Goal: Transaction & Acquisition: Purchase product/service

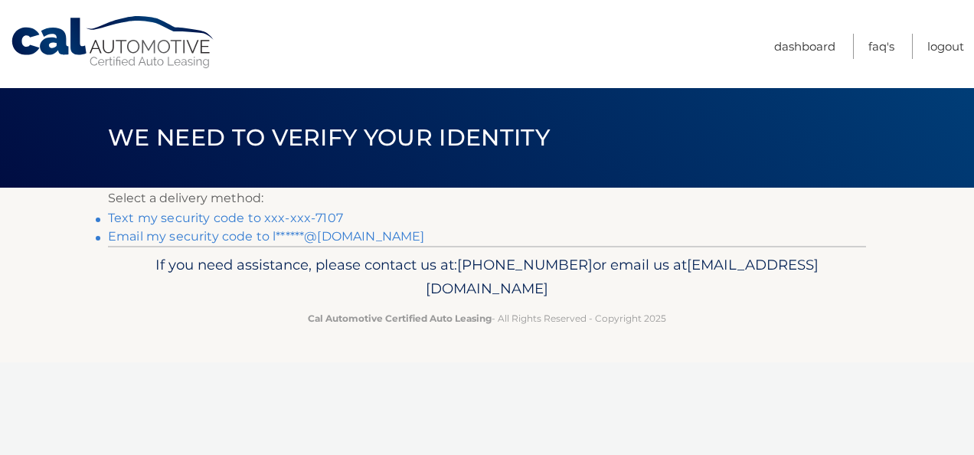
click at [292, 219] on link "Text my security code to xxx-xxx-7107" at bounding box center [225, 217] width 235 height 15
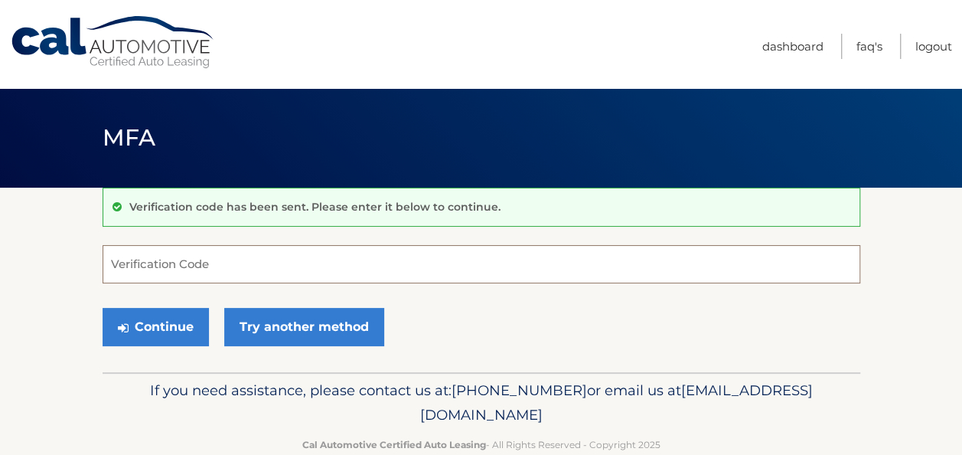
click at [231, 271] on input "Verification Code" at bounding box center [482, 264] width 758 height 38
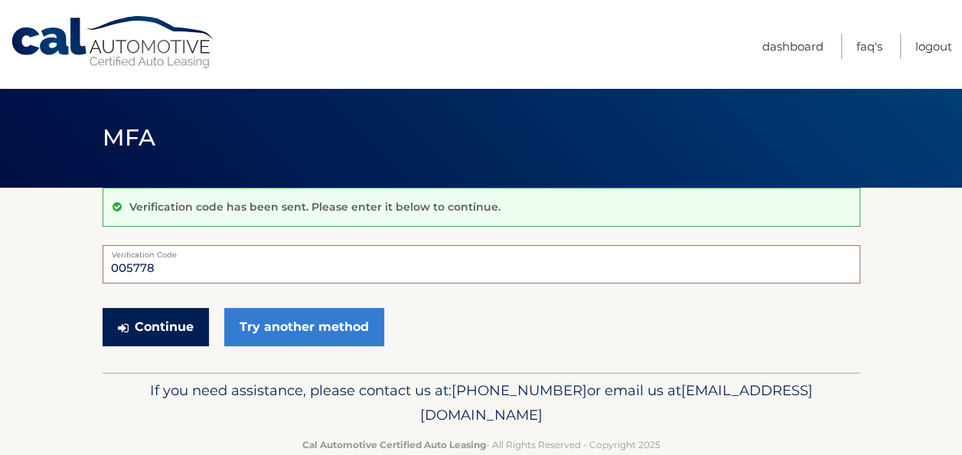
type input "005778"
click at [171, 338] on button "Continue" at bounding box center [156, 327] width 106 height 38
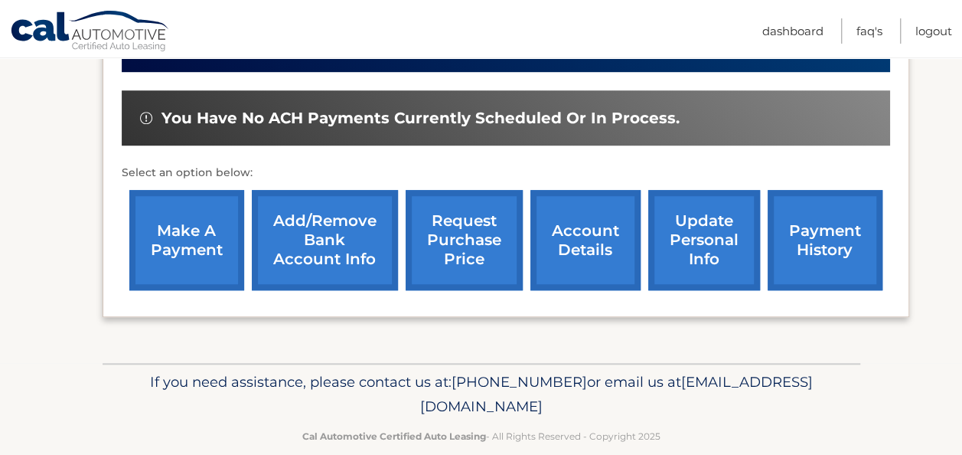
scroll to position [471, 0]
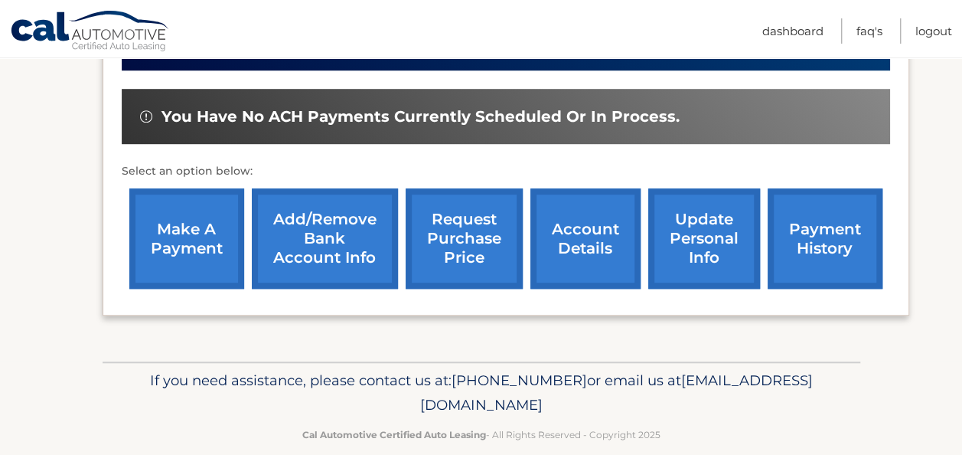
click at [184, 289] on div "lease account #44455542376 vehicle 2023 Hyundai ELANTRA name [PERSON_NAME] vin …" at bounding box center [506, 80] width 807 height 471
click at [187, 220] on link "make a payment" at bounding box center [186, 238] width 115 height 100
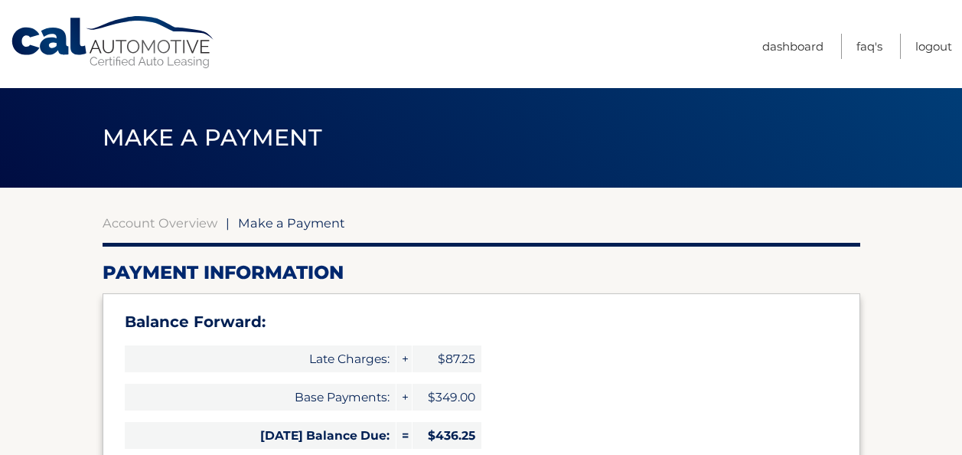
select select "ZmE0MTc1YjktMDY3NC00MTQ1LTkzZmQtM2JiZjU5Y2ZlZDUy"
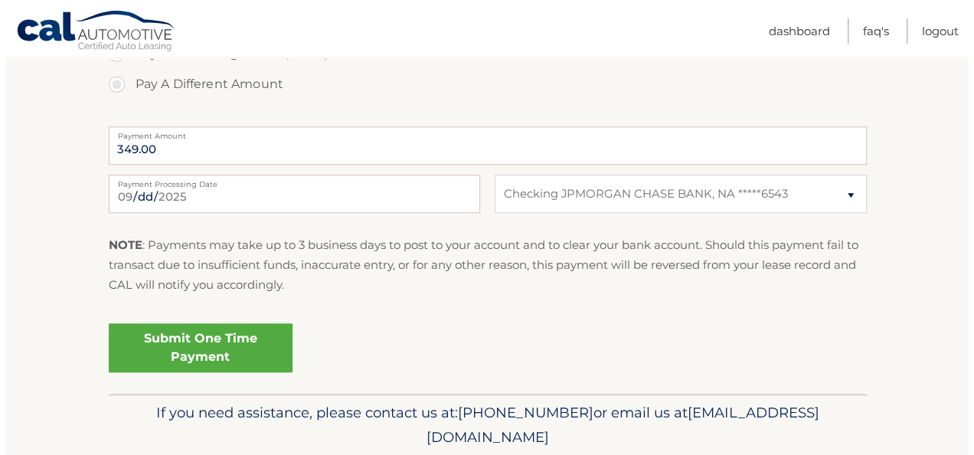
scroll to position [688, 0]
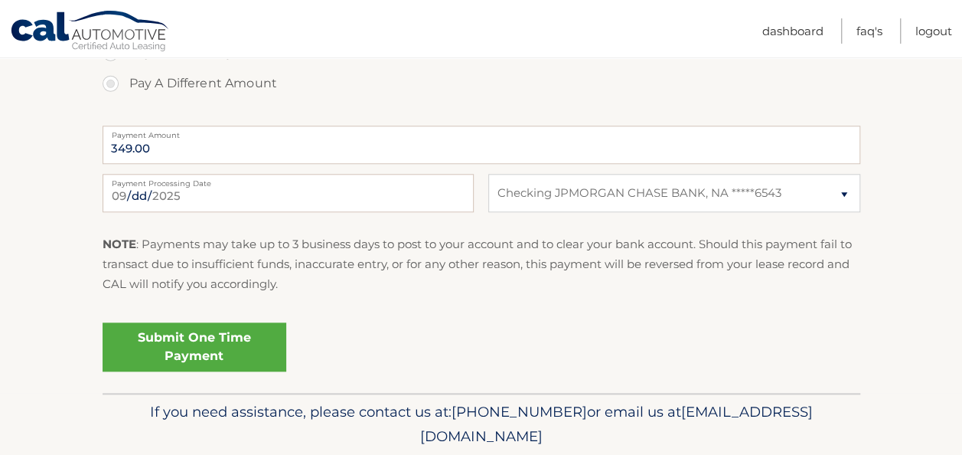
click at [220, 344] on link "Submit One Time Payment" at bounding box center [195, 346] width 184 height 49
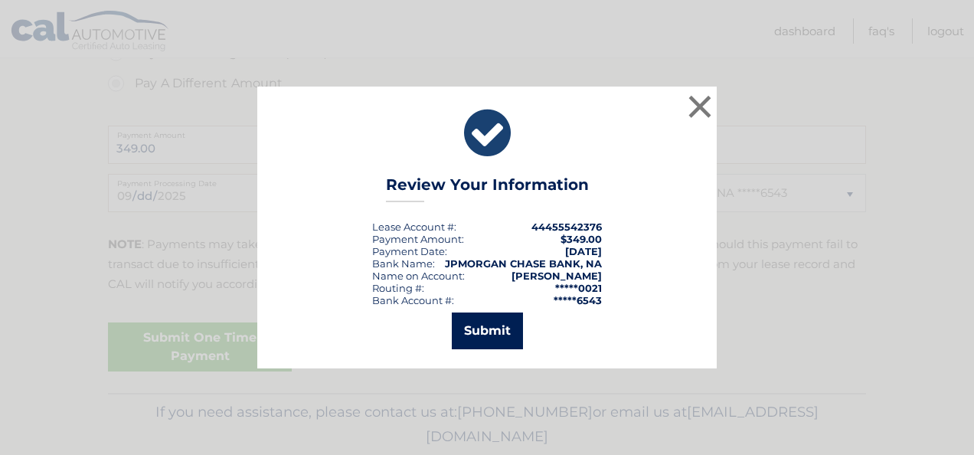
click at [490, 326] on button "Submit" at bounding box center [487, 330] width 71 height 37
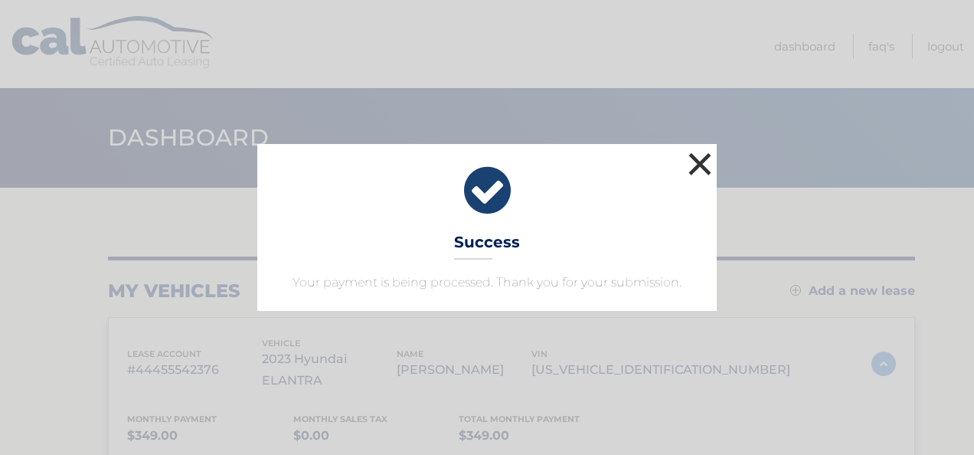
click at [698, 161] on button "×" at bounding box center [699, 163] width 31 height 31
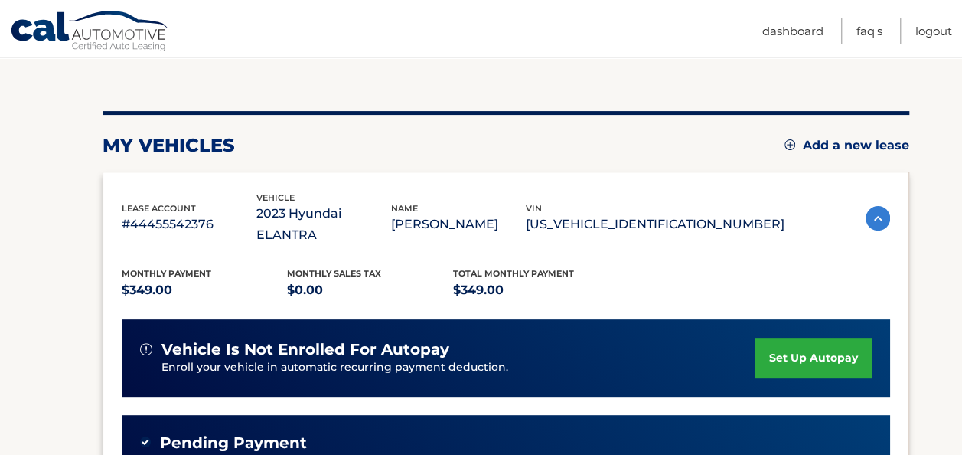
scroll to position [153, 0]
